Goal: Navigation & Orientation: Find specific page/section

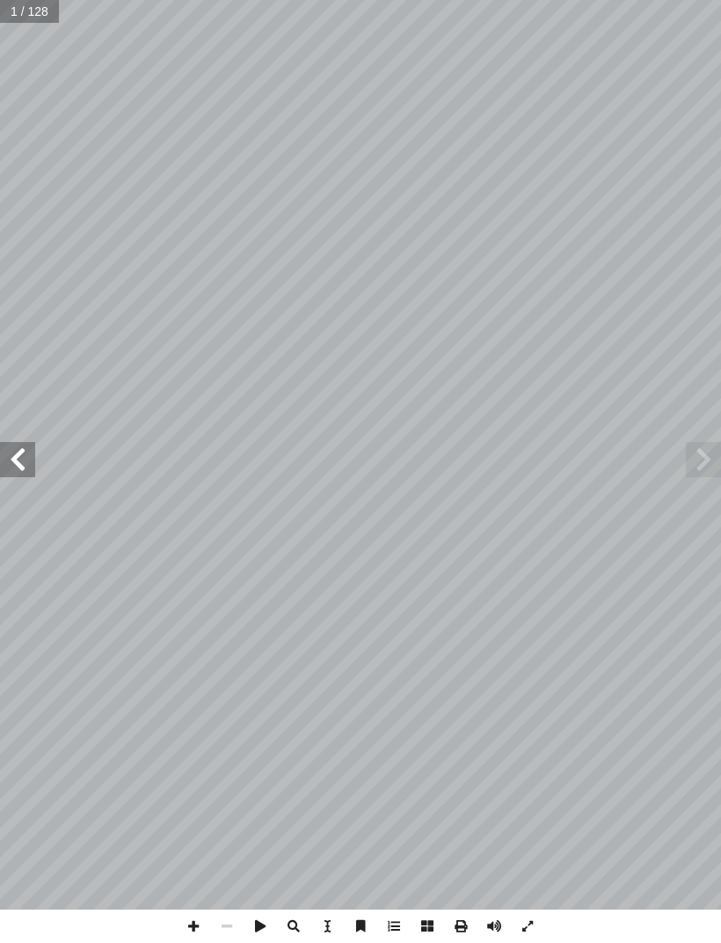
click at [19, 459] on span at bounding box center [17, 459] width 35 height 35
